Goal: Information Seeking & Learning: Learn about a topic

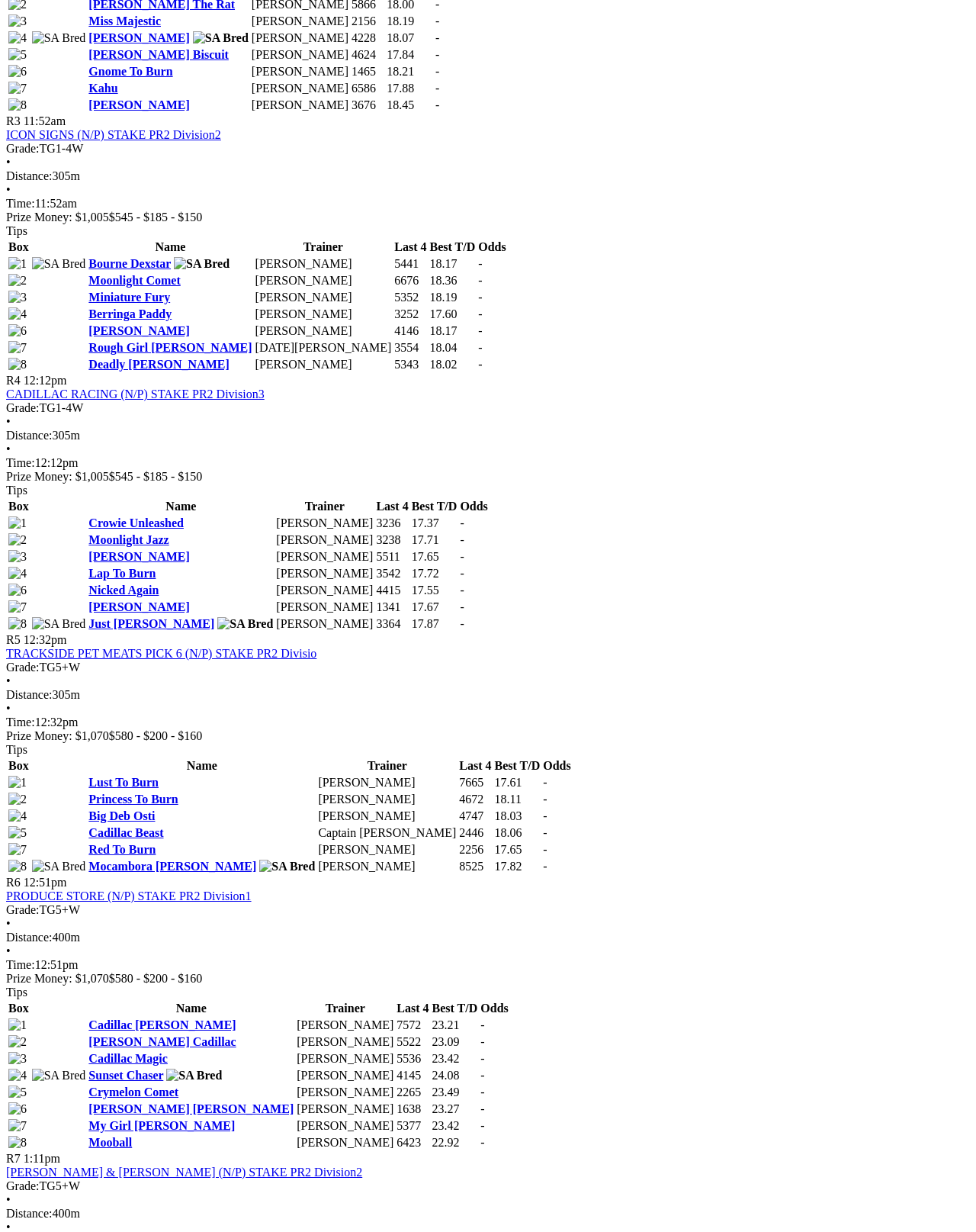
scroll to position [1240, 0]
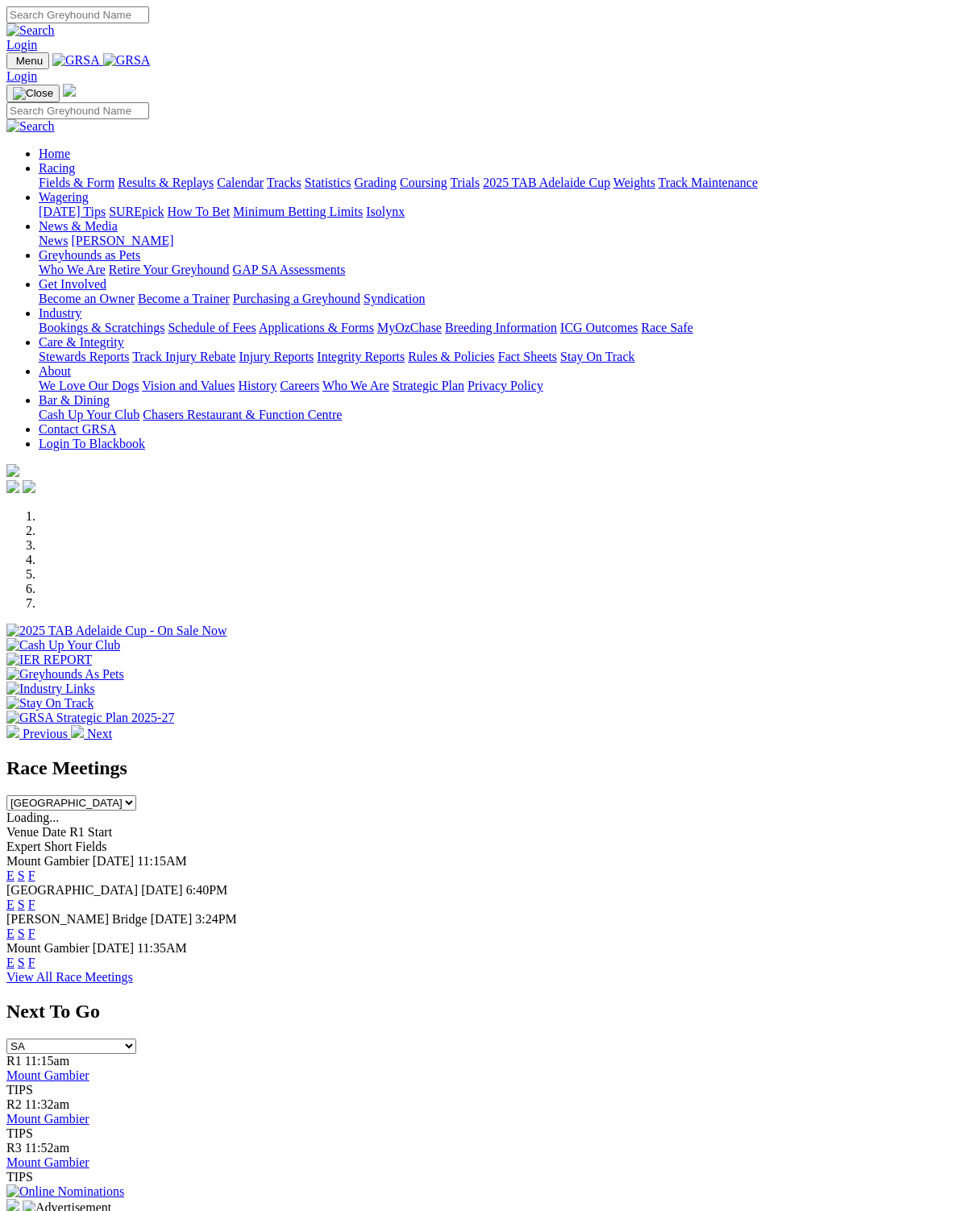
scroll to position [10, 0]
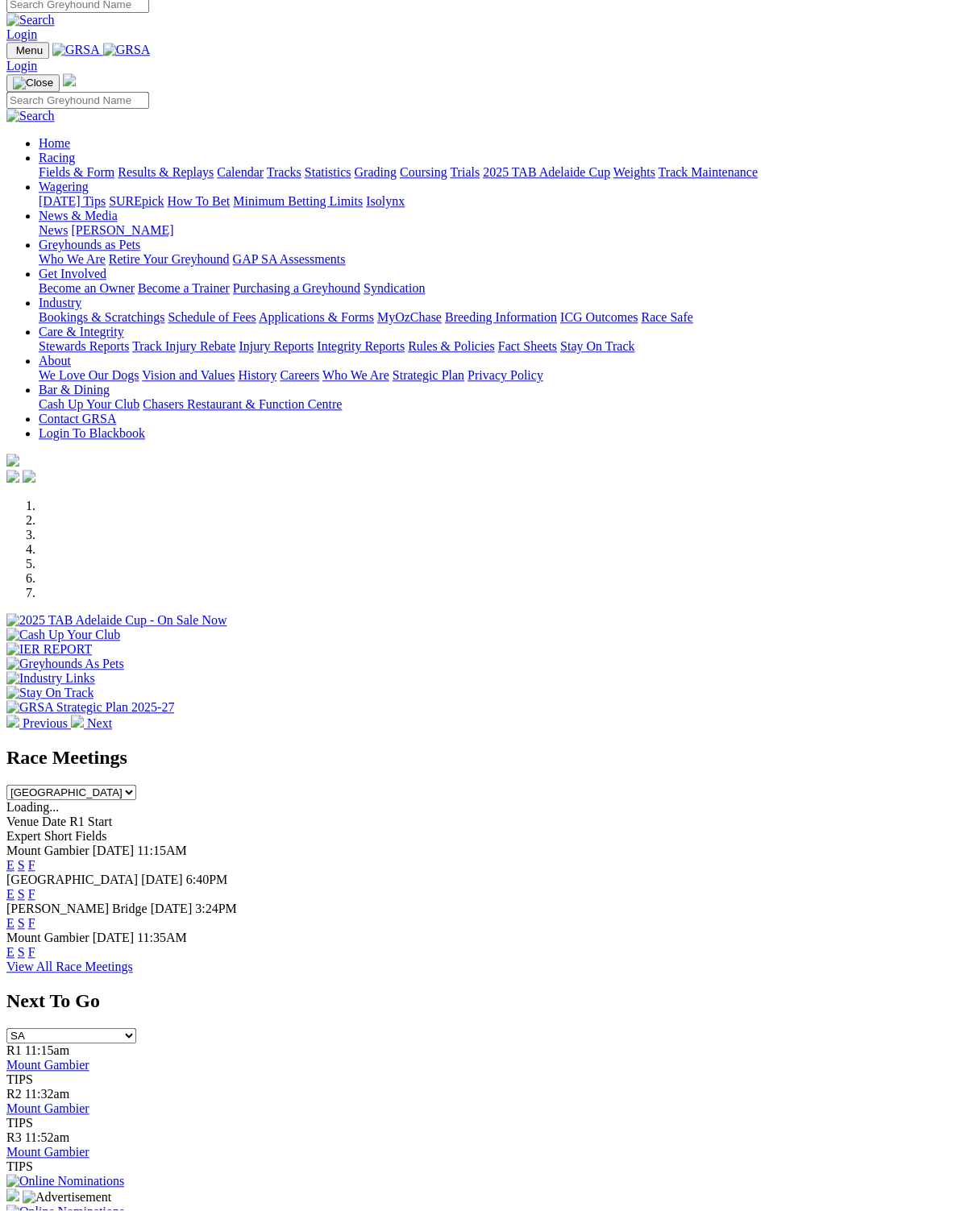
click at [656, 931] on div "Mount Gambier 31 Aug 25 11:35AM E S F" at bounding box center [479, 945] width 947 height 29
click at [35, 946] on link "F" at bounding box center [31, 953] width 7 height 14
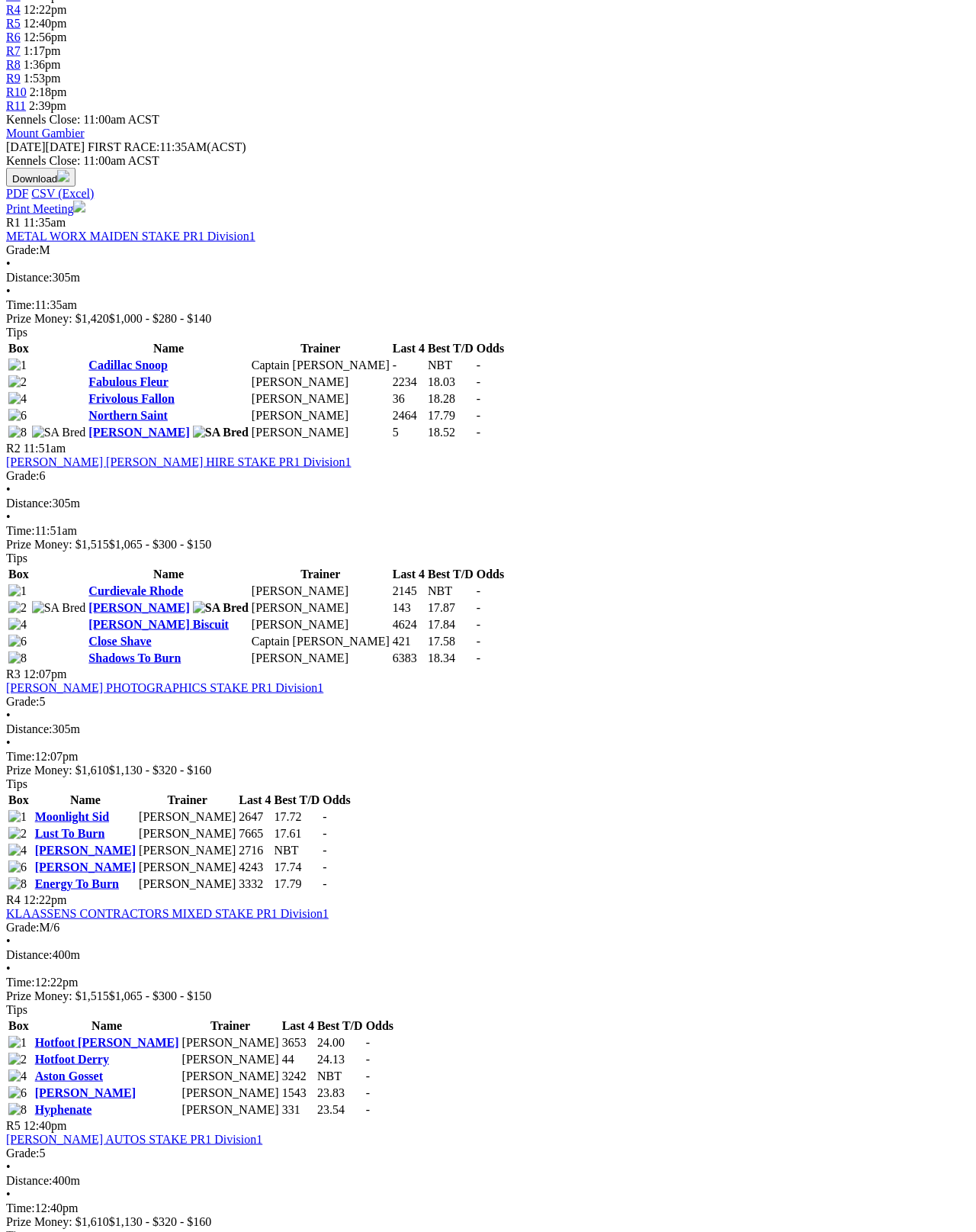
scroll to position [581, 0]
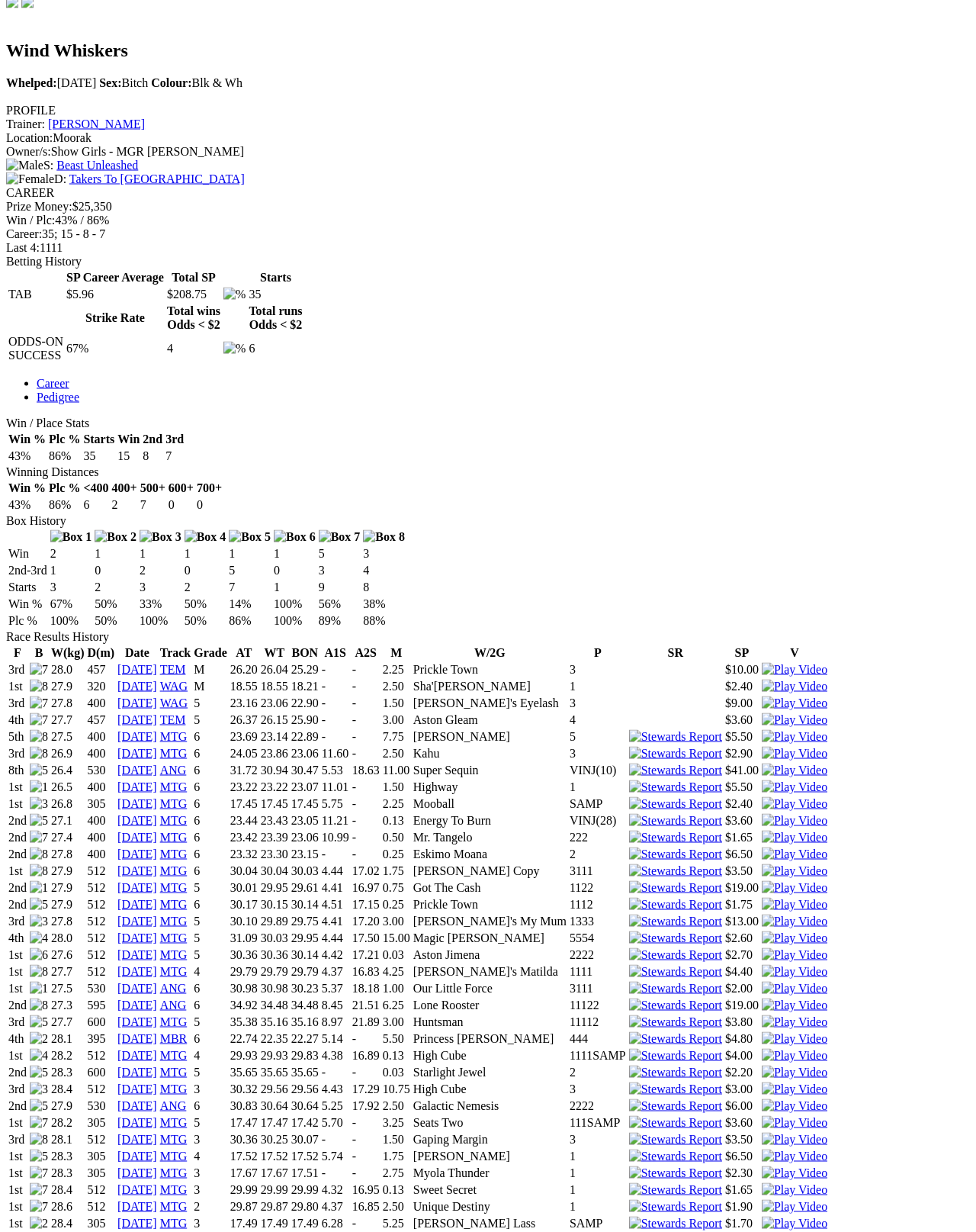
scroll to position [487, 0]
click at [157, 662] on link "28 Aug 24" at bounding box center [137, 669] width 40 height 13
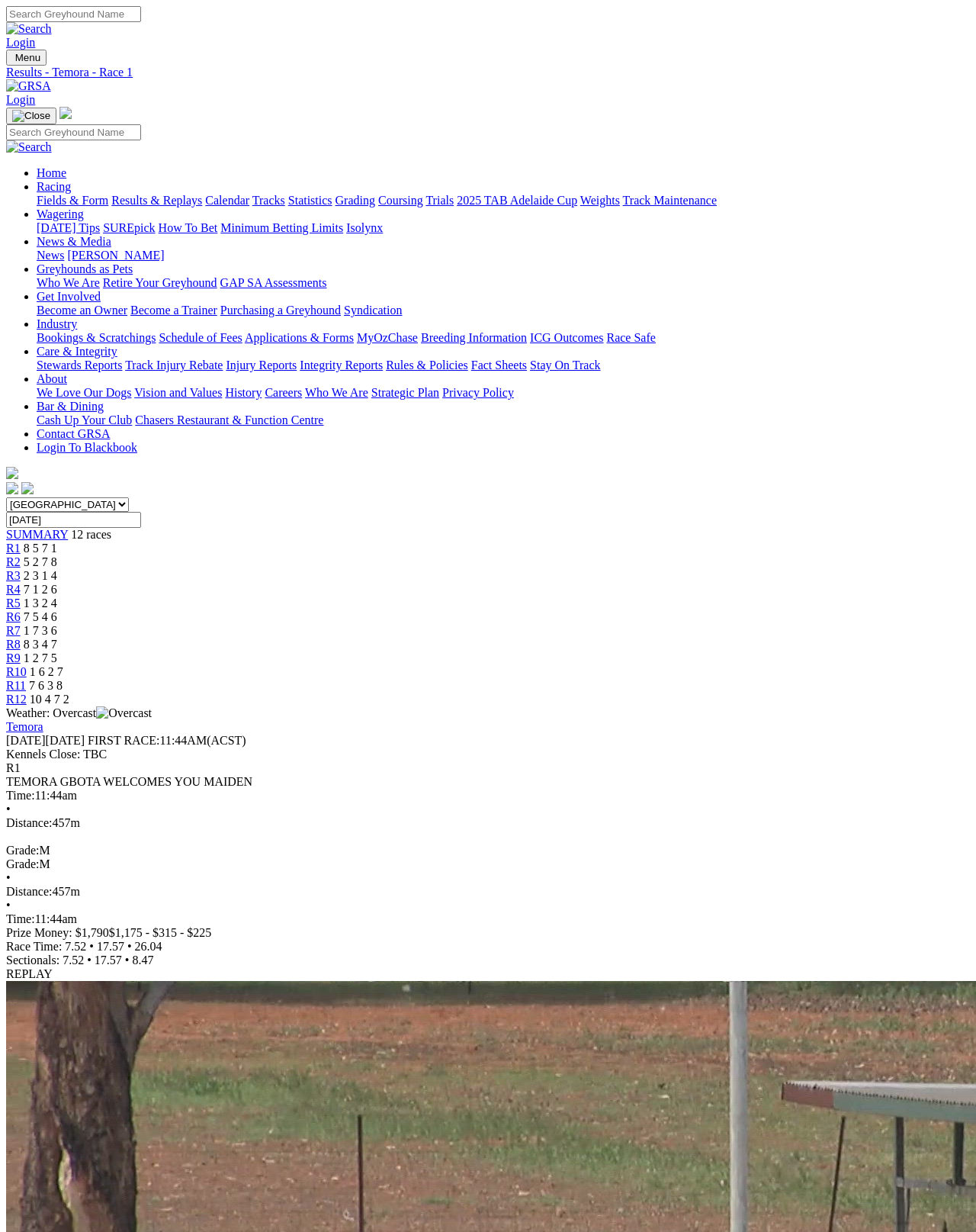
scroll to position [8, 0]
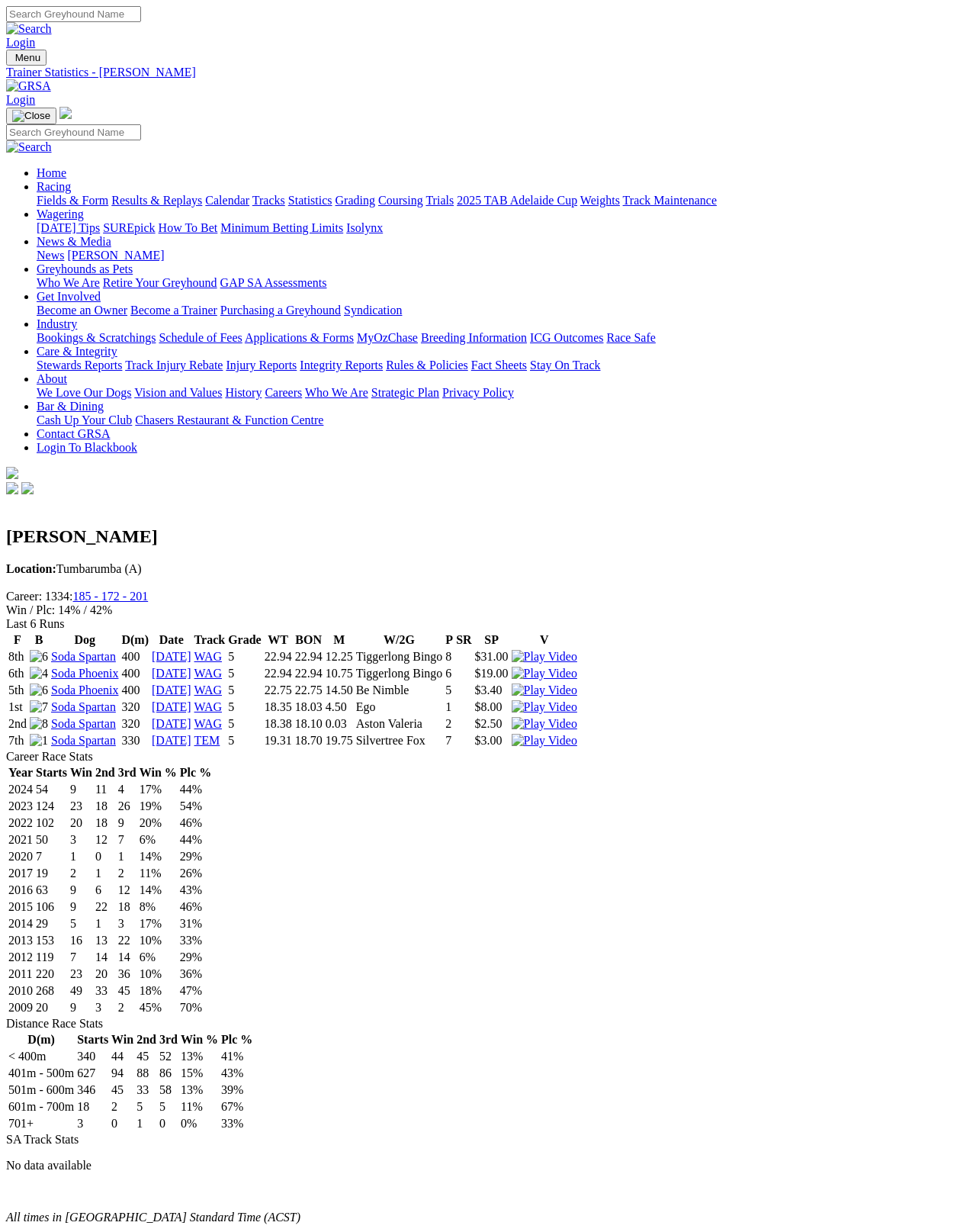
scroll to position [8, 0]
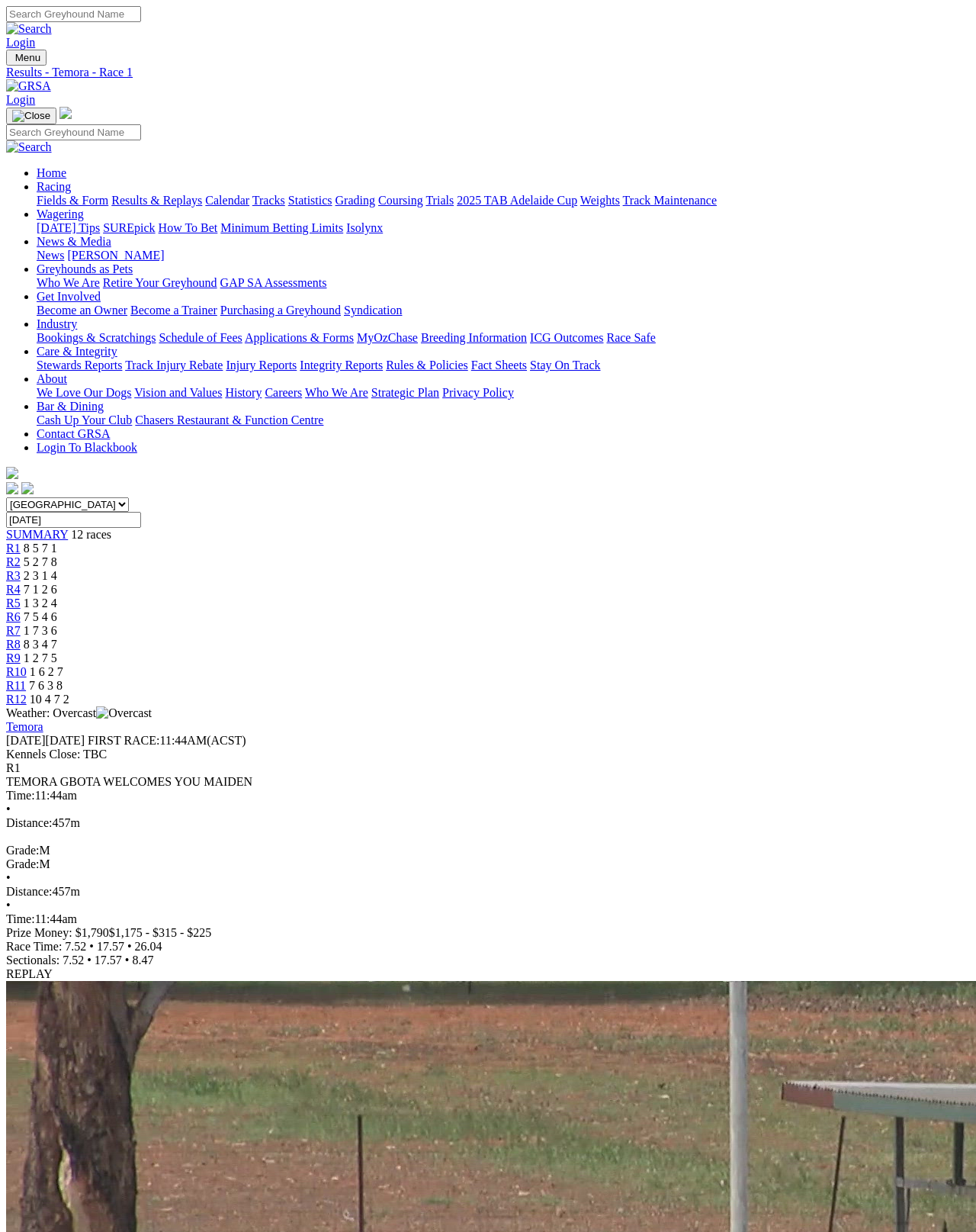
scroll to position [106, 0]
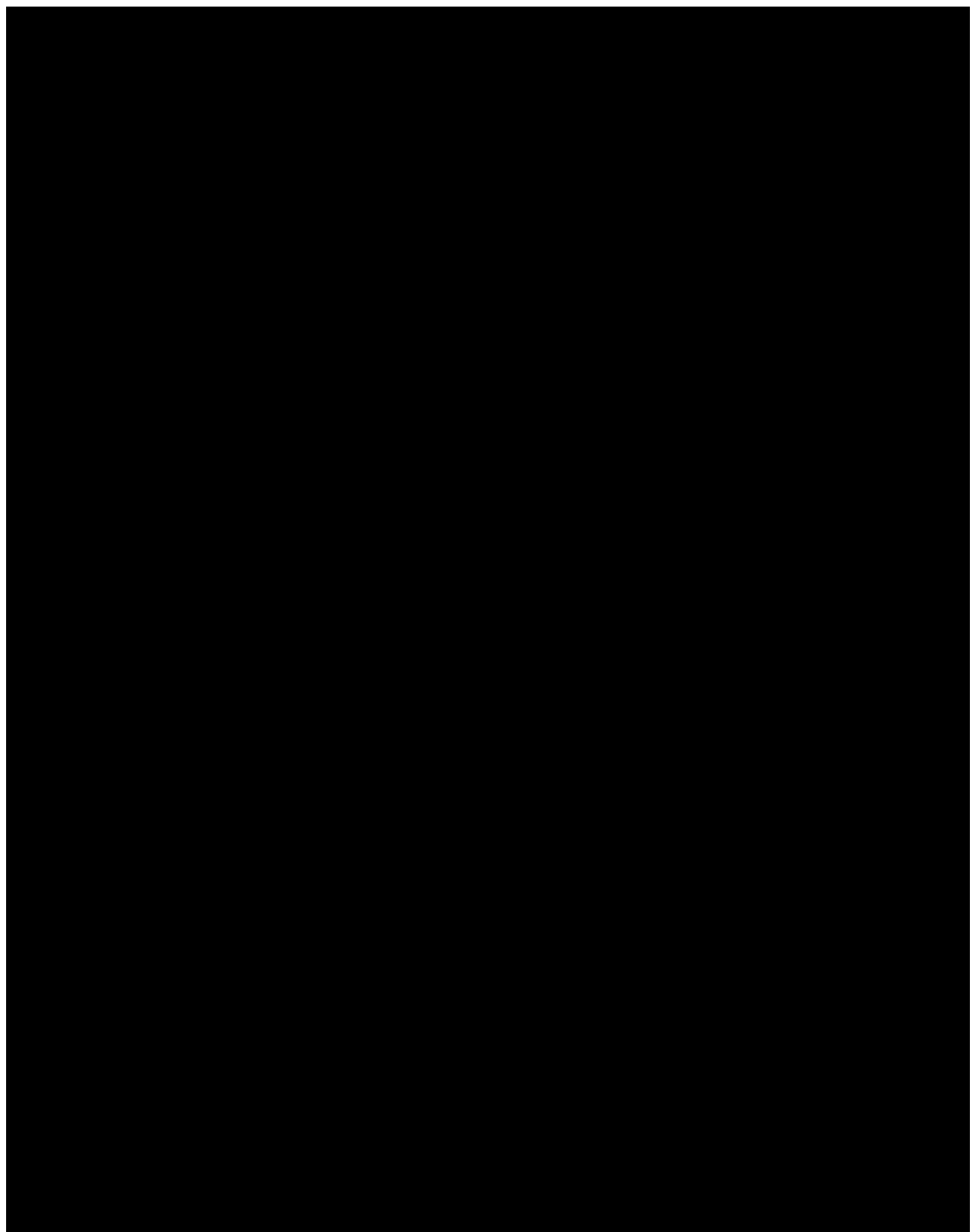
scroll to position [99, 0]
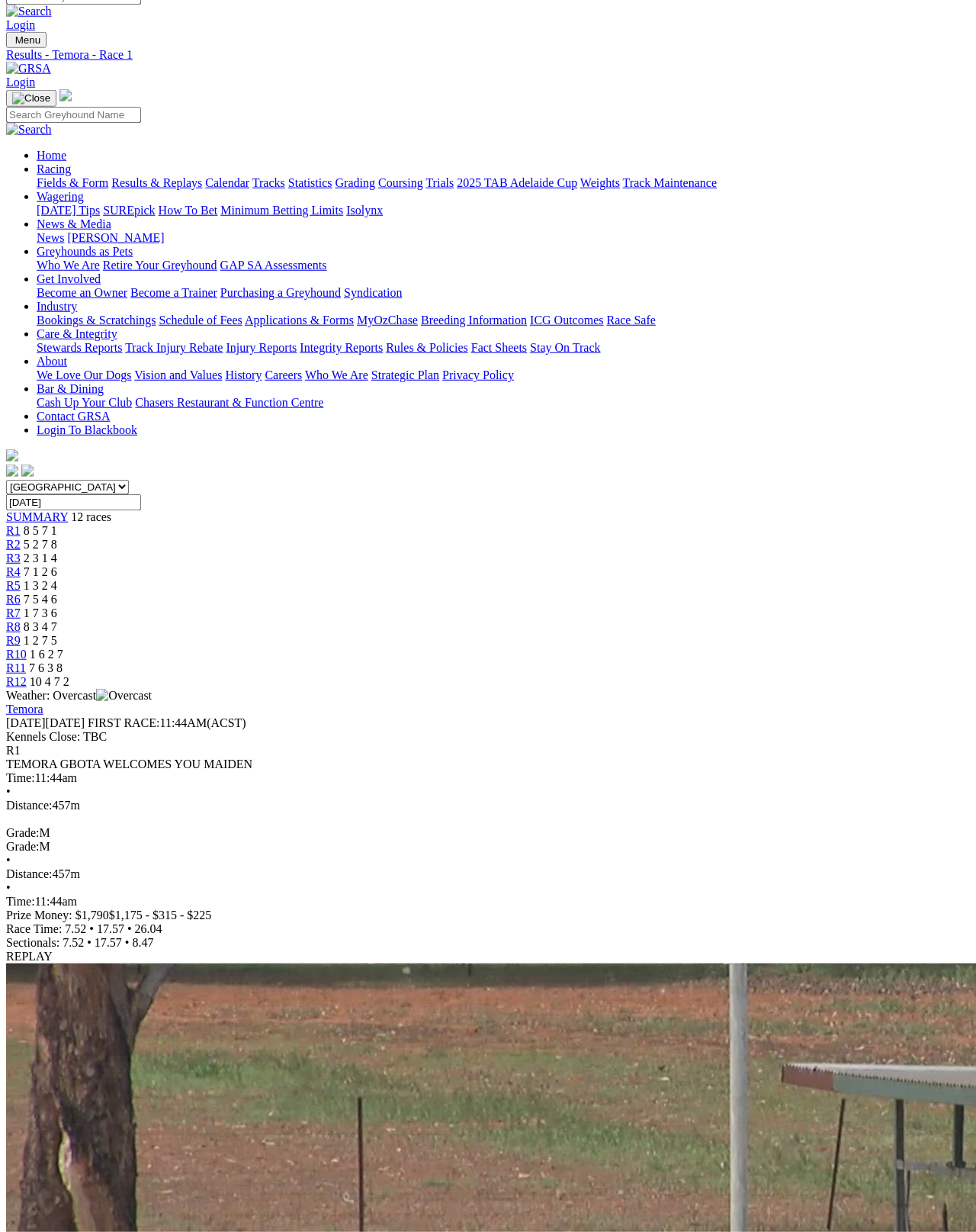
scroll to position [0, 0]
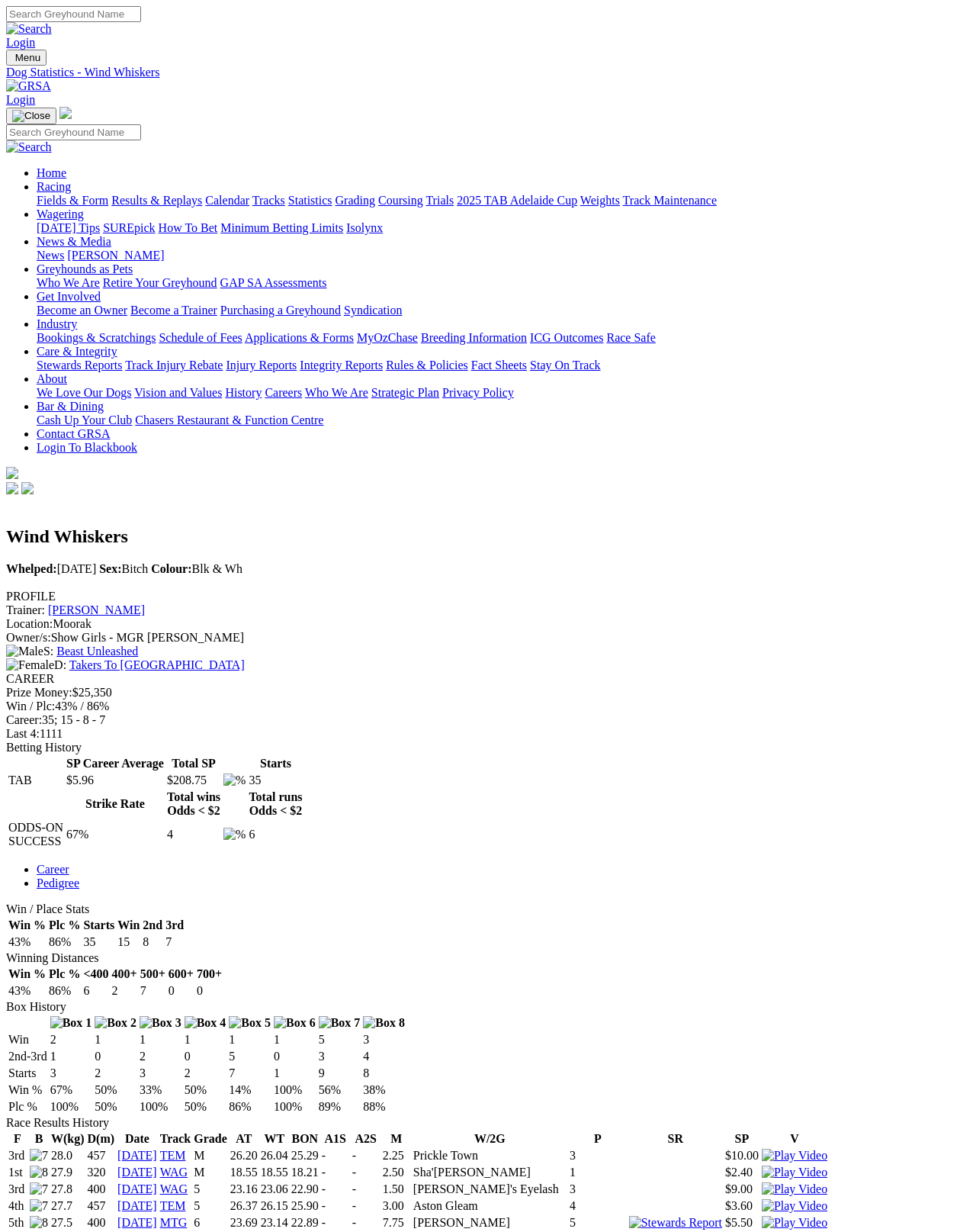
scroll to position [8, 0]
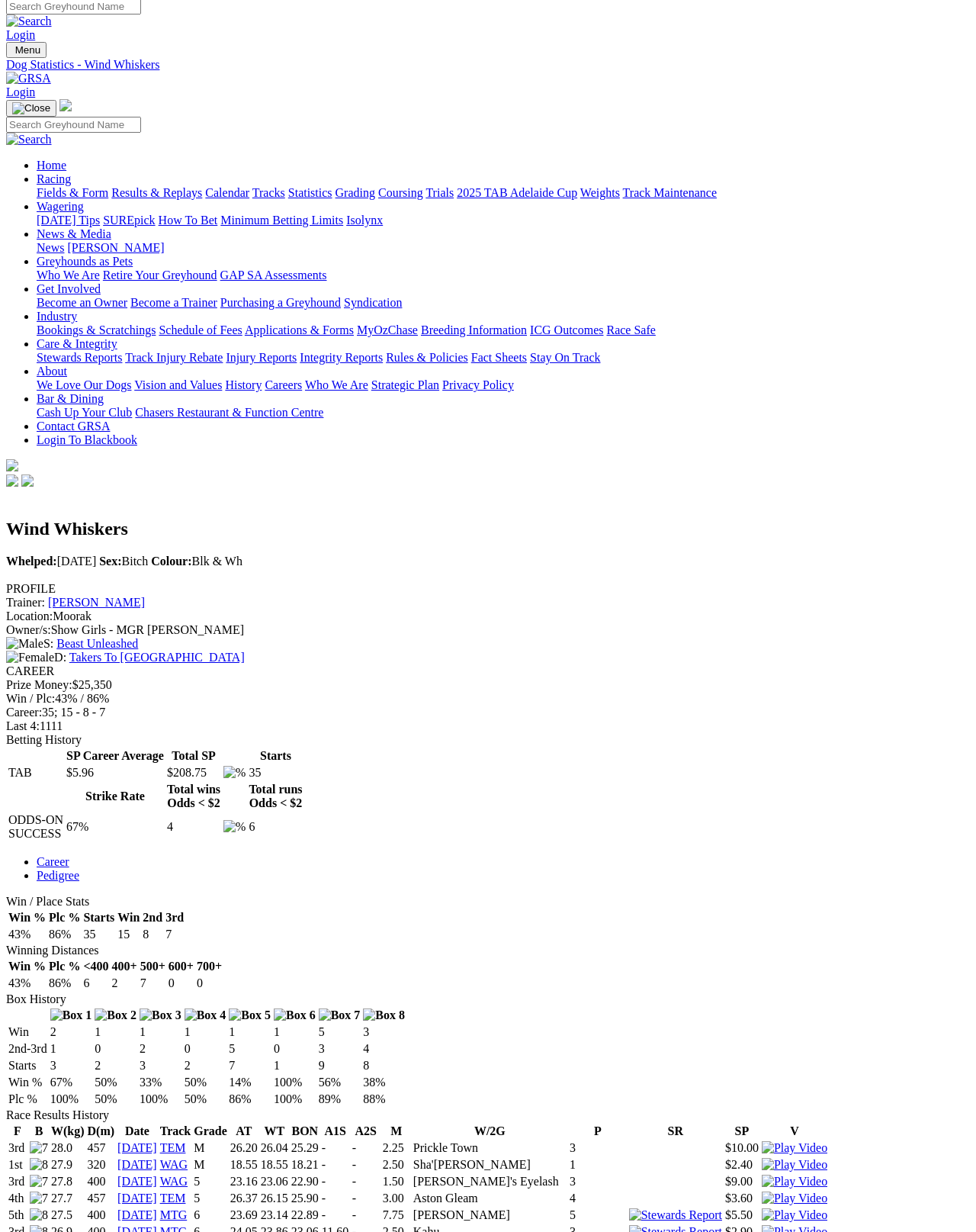
click at [157, 651] on link "Takers To [GEOGRAPHIC_DATA]" at bounding box center [156, 657] width 175 height 13
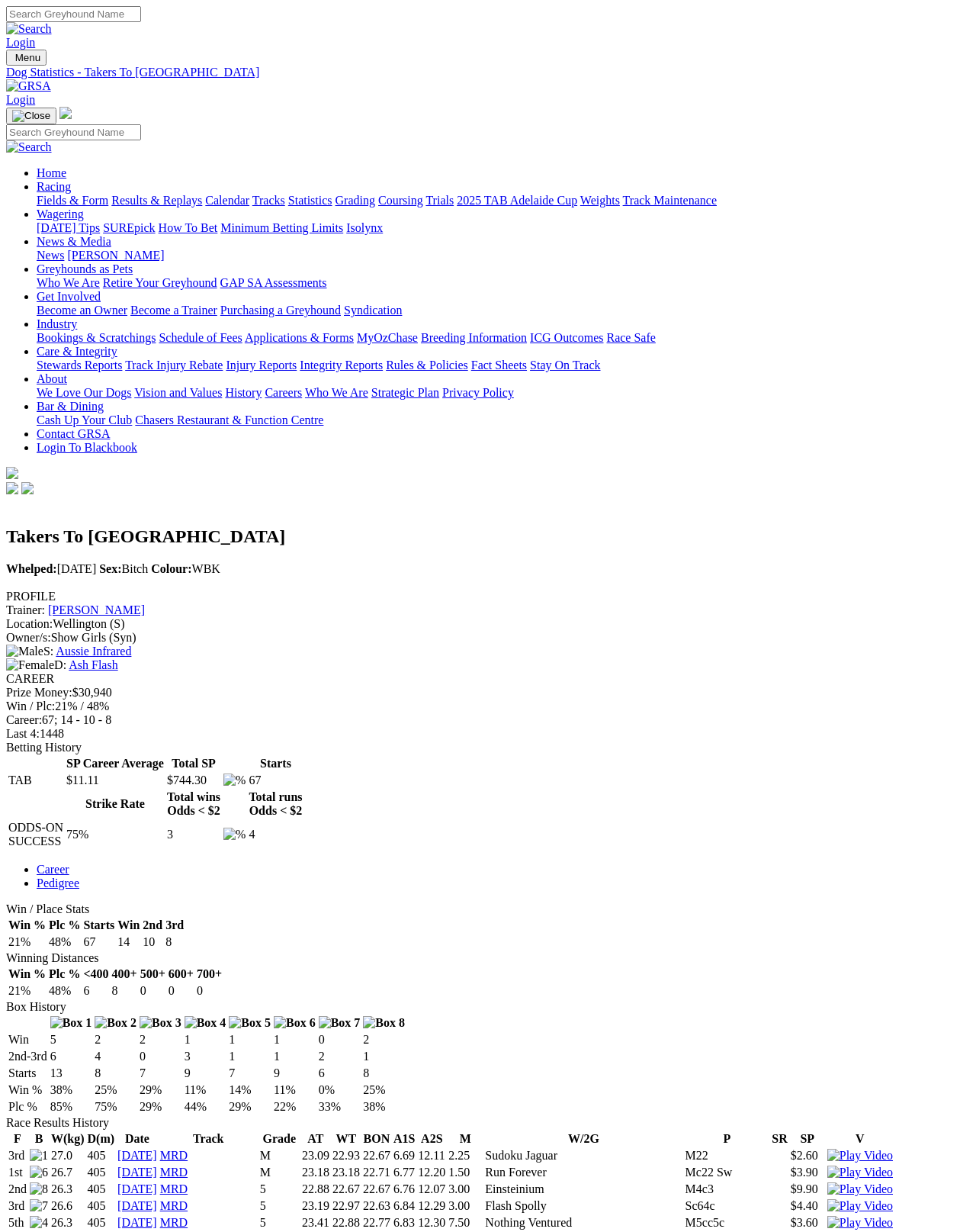
scroll to position [8, 0]
